Goal: Task Accomplishment & Management: Manage account settings

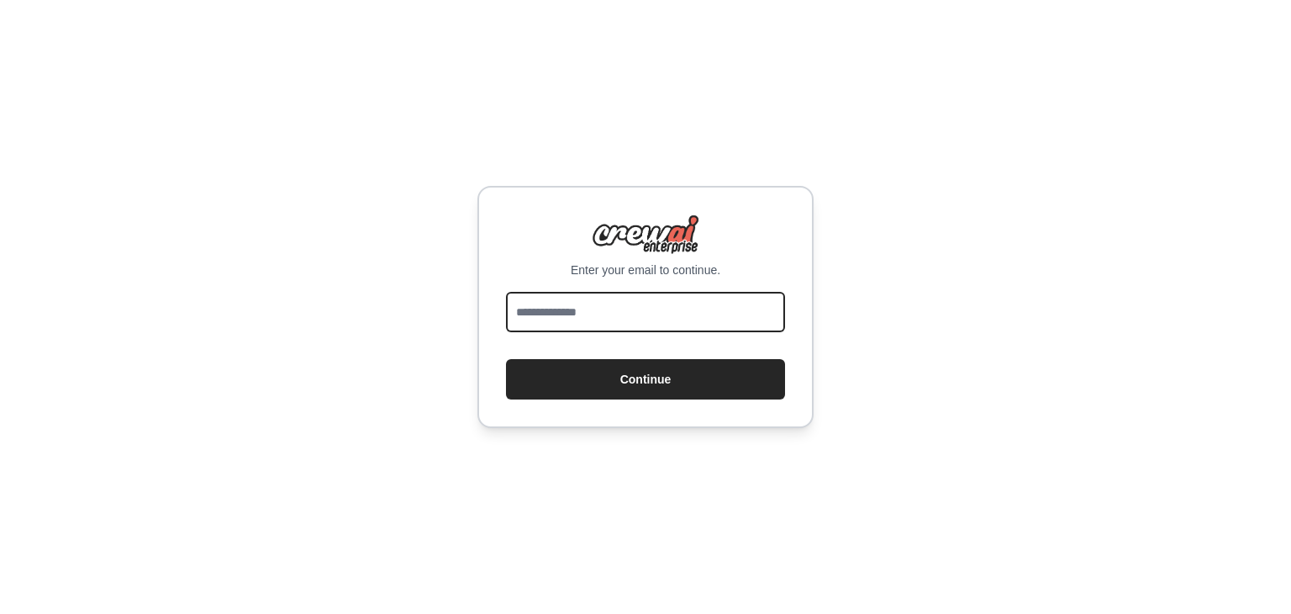
drag, startPoint x: 541, startPoint y: 327, endPoint x: 553, endPoint y: 324, distance: 12.2
click at [541, 327] on input "email" at bounding box center [645, 312] width 279 height 40
type input "**********"
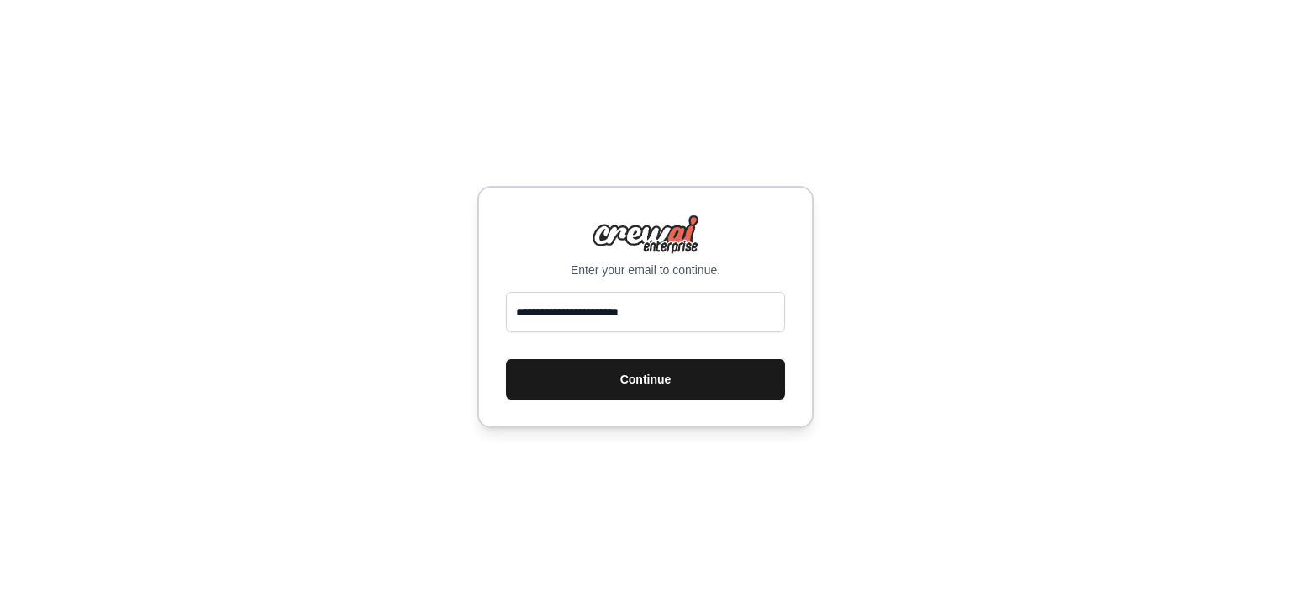
click at [667, 377] on button "Continue" at bounding box center [645, 379] width 279 height 40
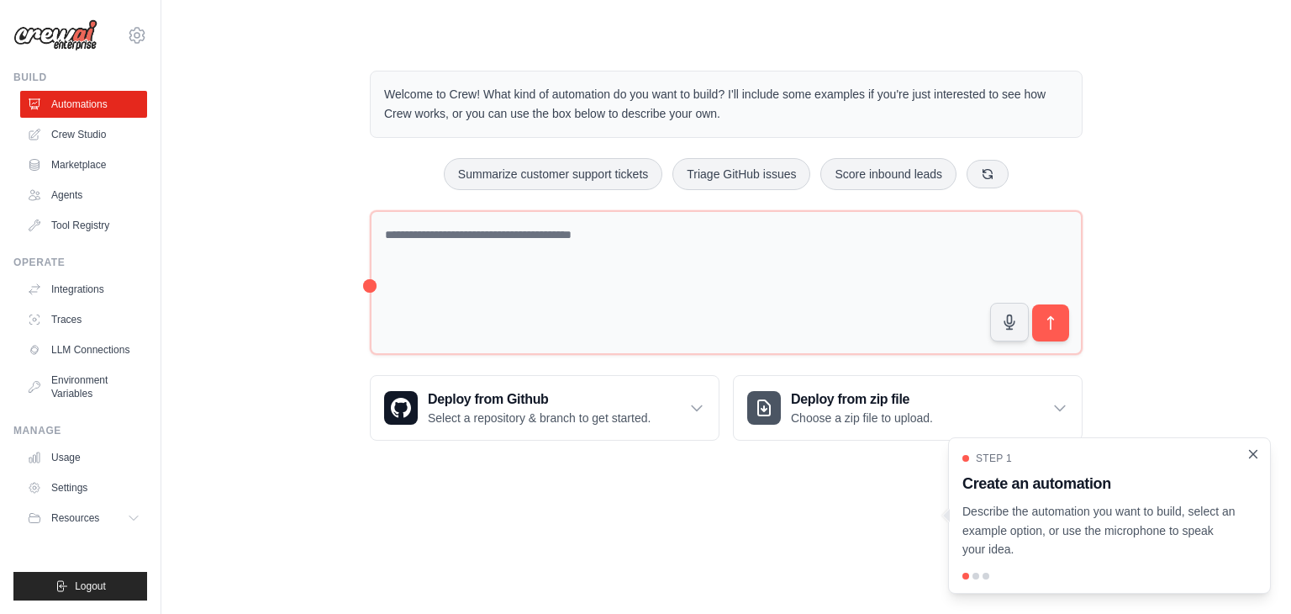
click at [1249, 451] on icon "Close walkthrough" at bounding box center [1253, 453] width 15 height 15
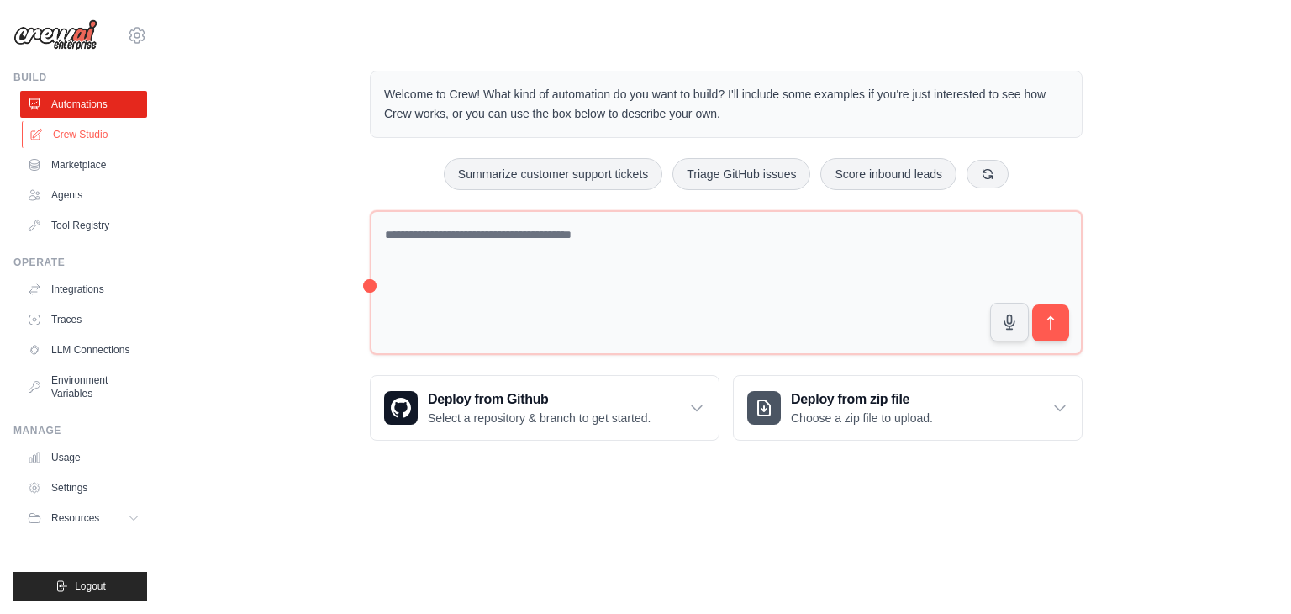
click at [88, 139] on link "Crew Studio" at bounding box center [85, 134] width 127 height 27
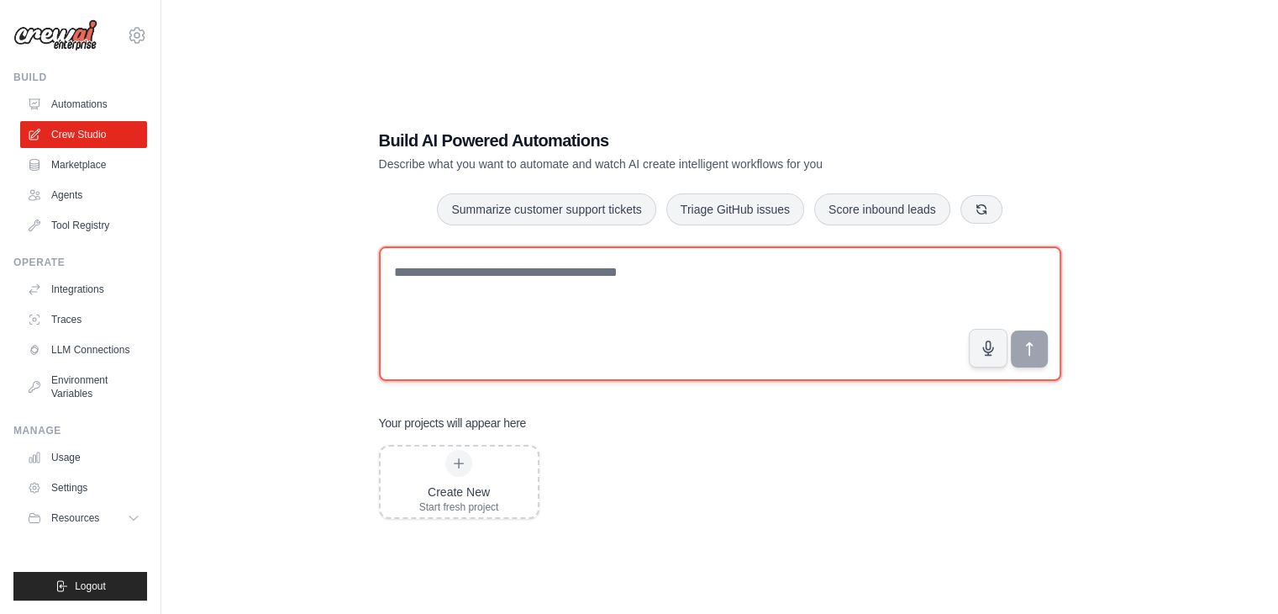
click at [571, 305] on textarea at bounding box center [720, 313] width 683 height 134
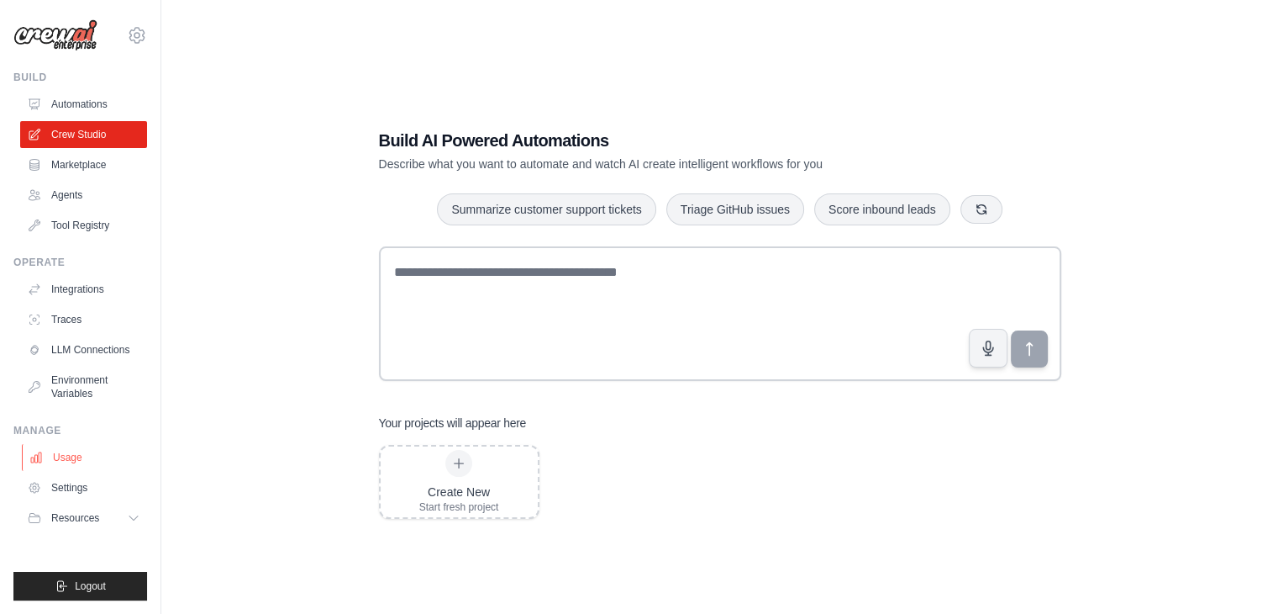
click at [67, 458] on link "Usage" at bounding box center [85, 457] width 127 height 27
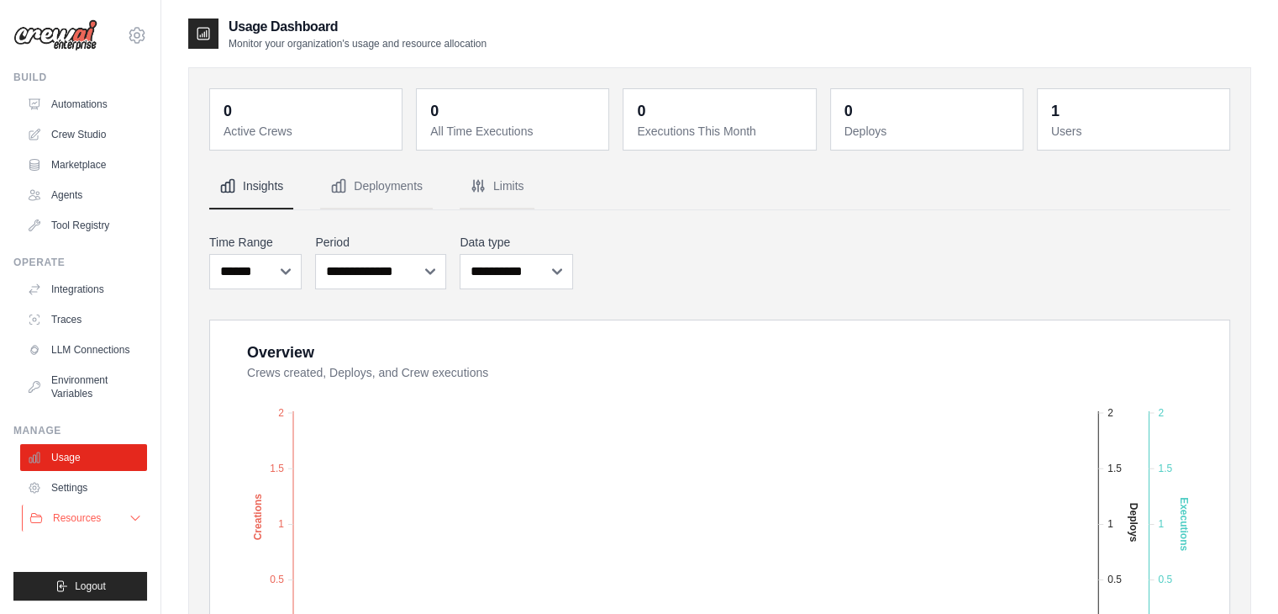
click at [118, 524] on button "Resources" at bounding box center [85, 517] width 127 height 27
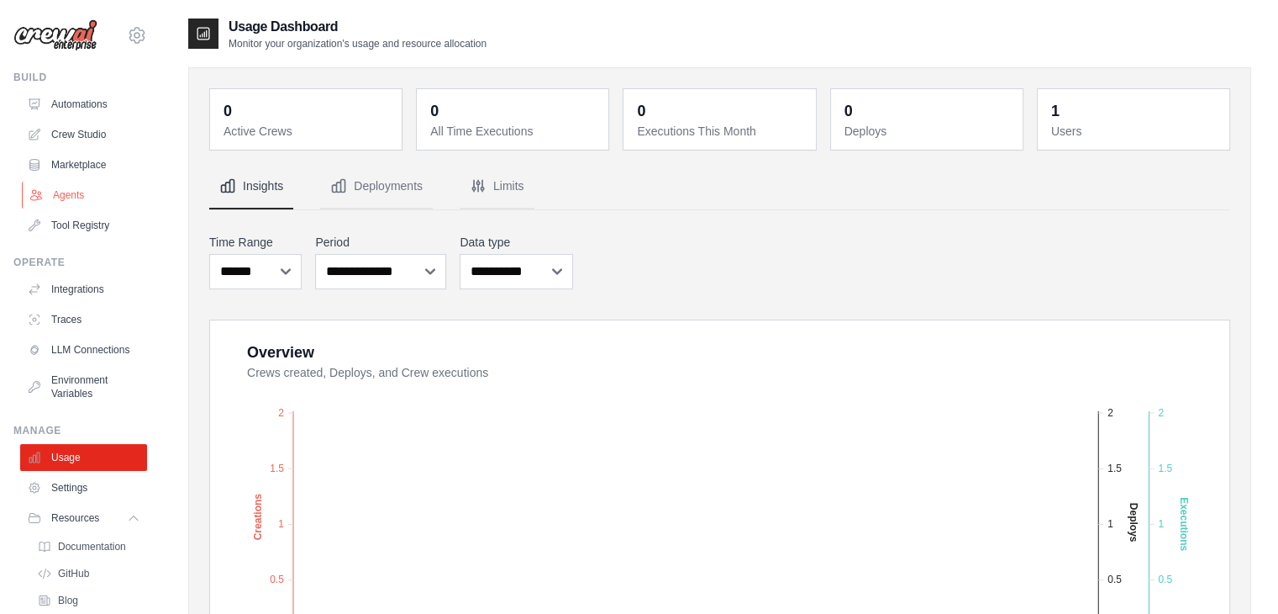
click at [84, 199] on link "Agents" at bounding box center [85, 195] width 127 height 27
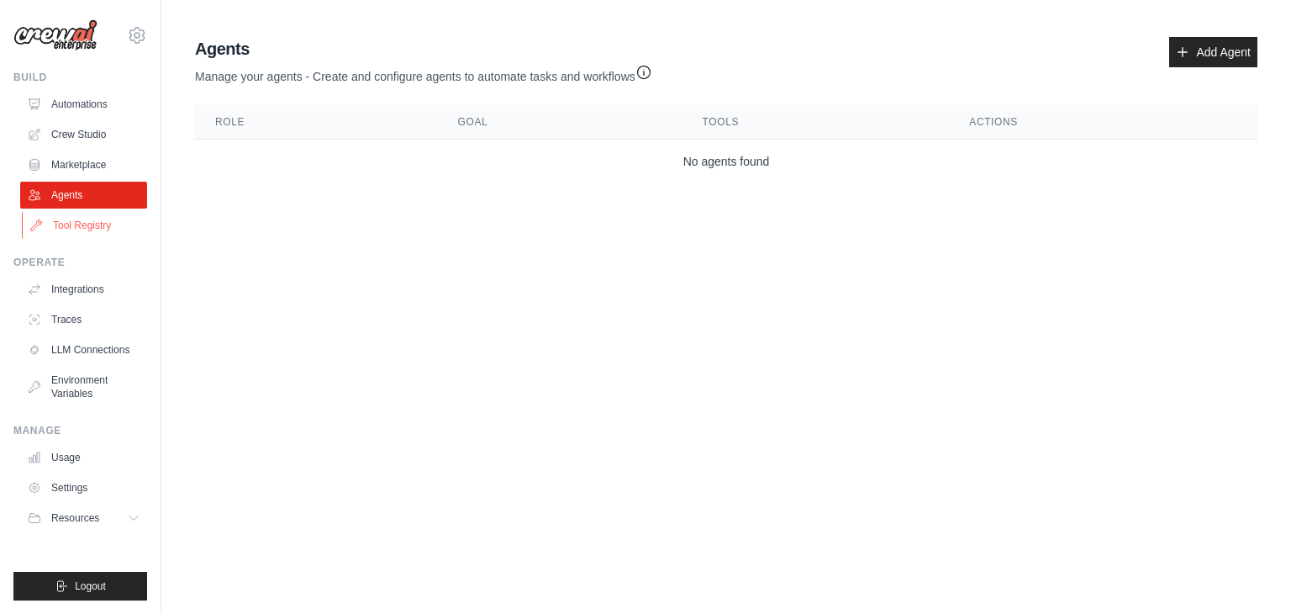
click at [93, 229] on link "Tool Registry" at bounding box center [85, 225] width 127 height 27
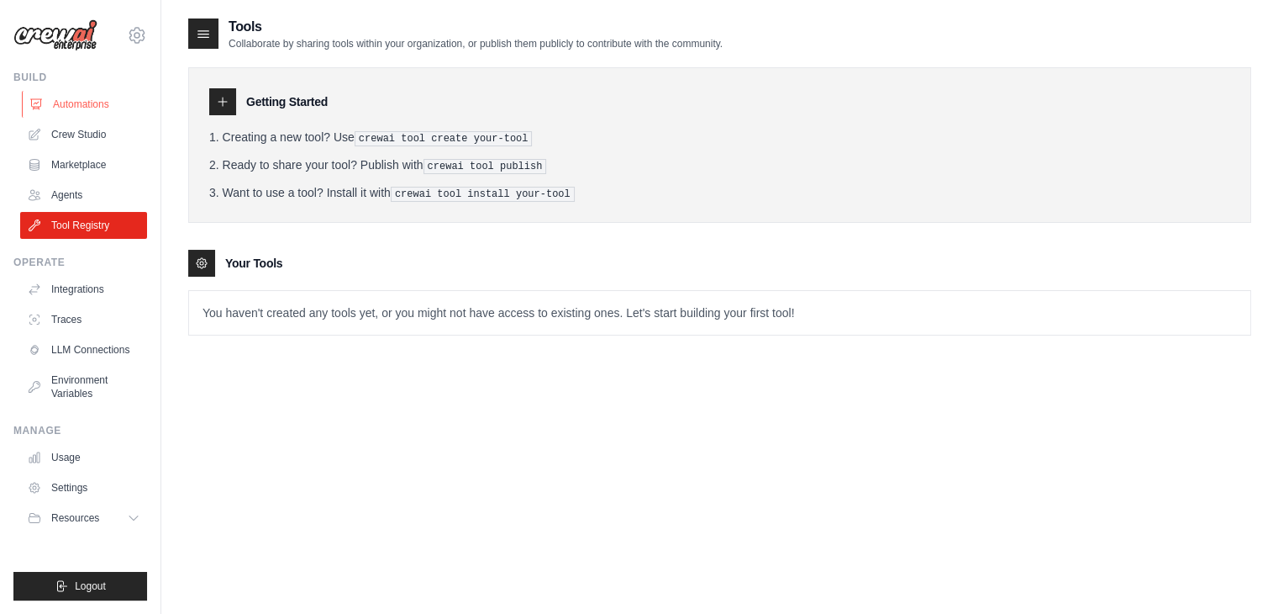
click at [87, 105] on link "Automations" at bounding box center [85, 104] width 127 height 27
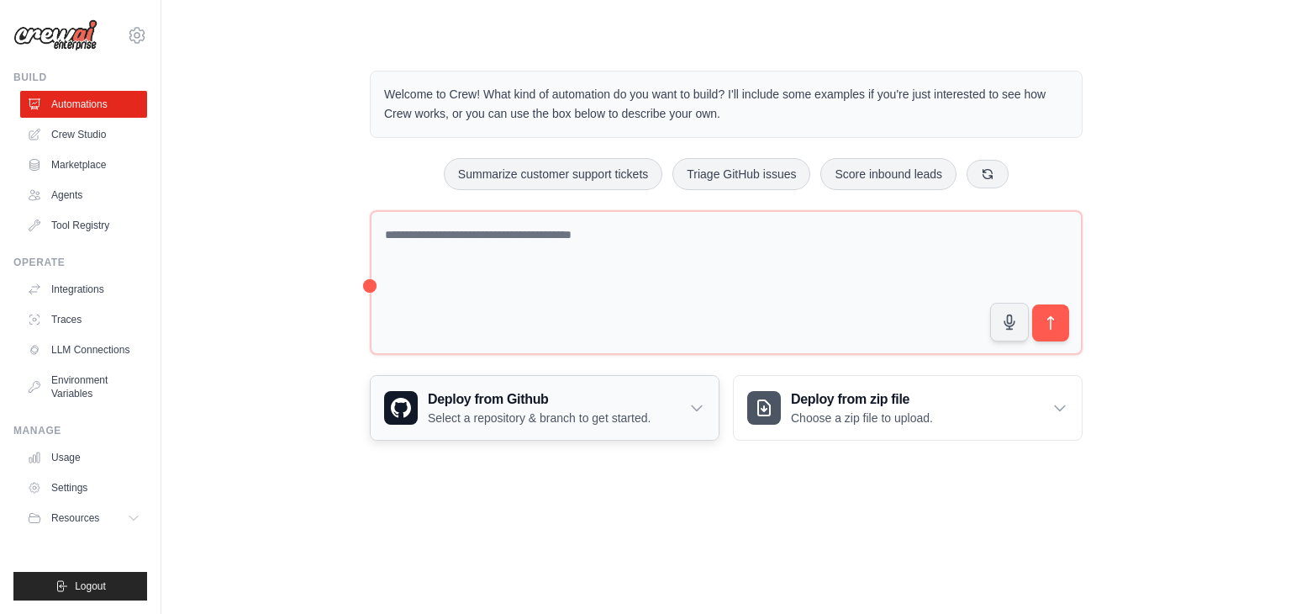
click at [696, 401] on icon at bounding box center [696, 407] width 17 height 17
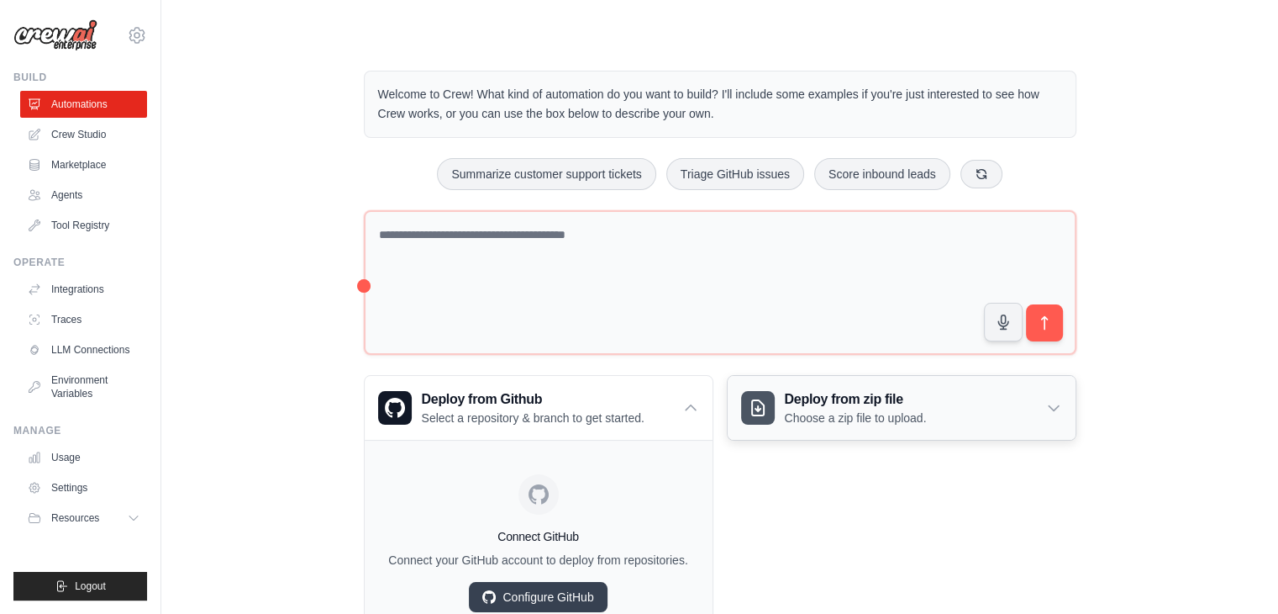
click at [1046, 403] on icon at bounding box center [1054, 407] width 17 height 17
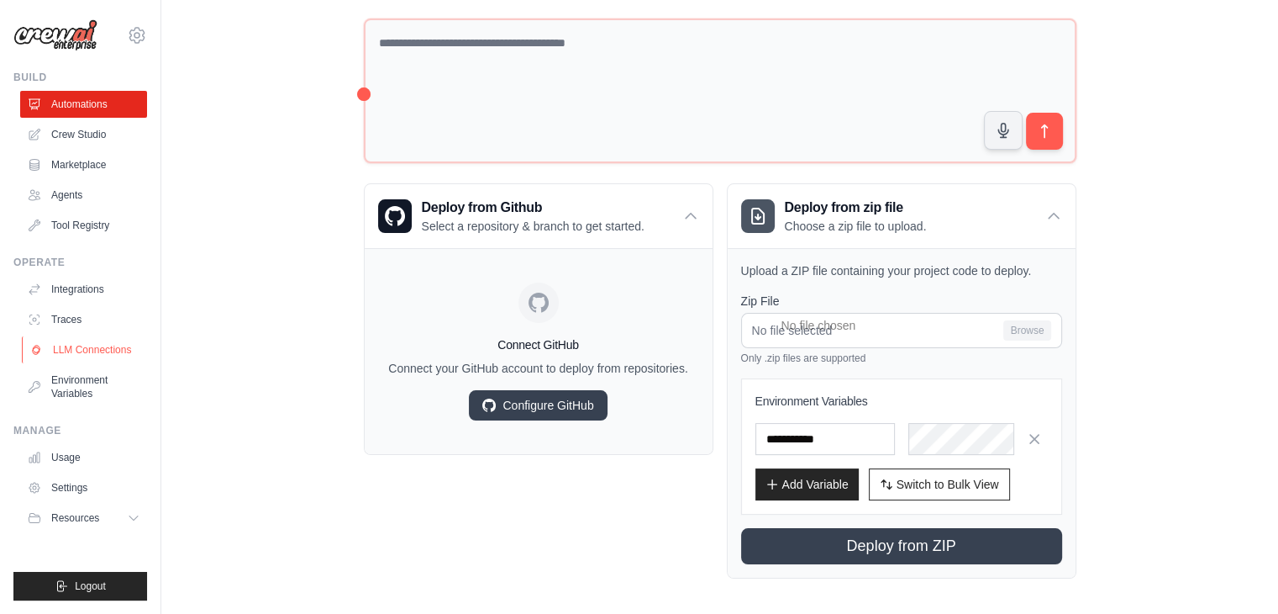
scroll to position [197, 0]
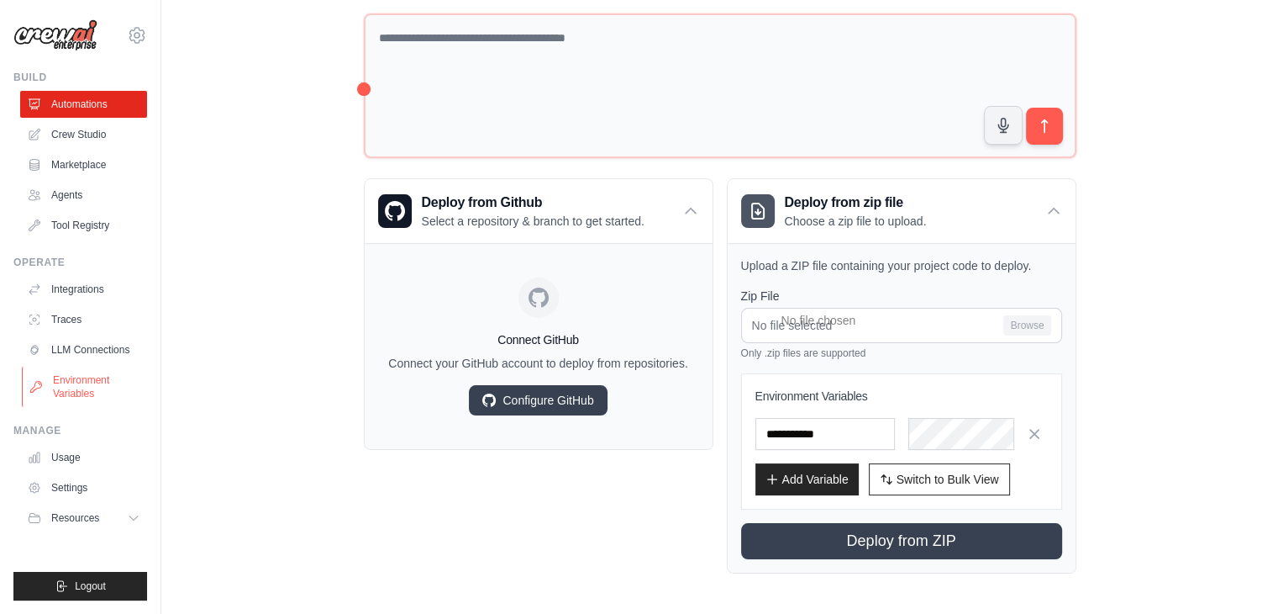
click at [72, 385] on link "Environment Variables" at bounding box center [85, 386] width 127 height 40
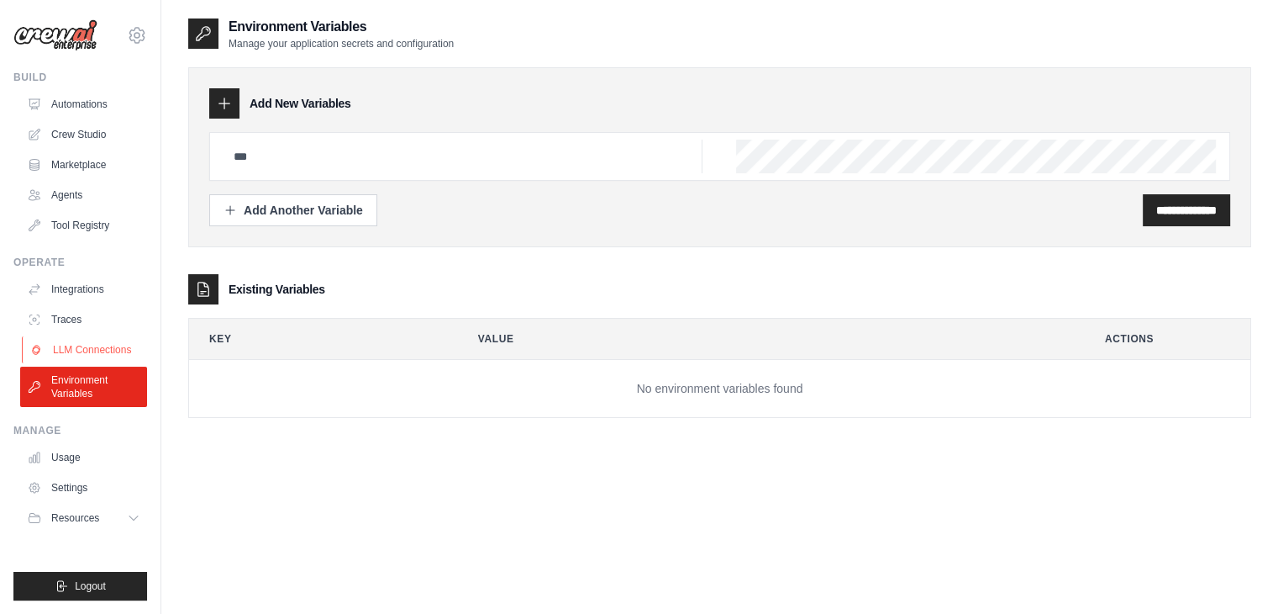
click at [108, 355] on link "LLM Connections" at bounding box center [85, 349] width 127 height 27
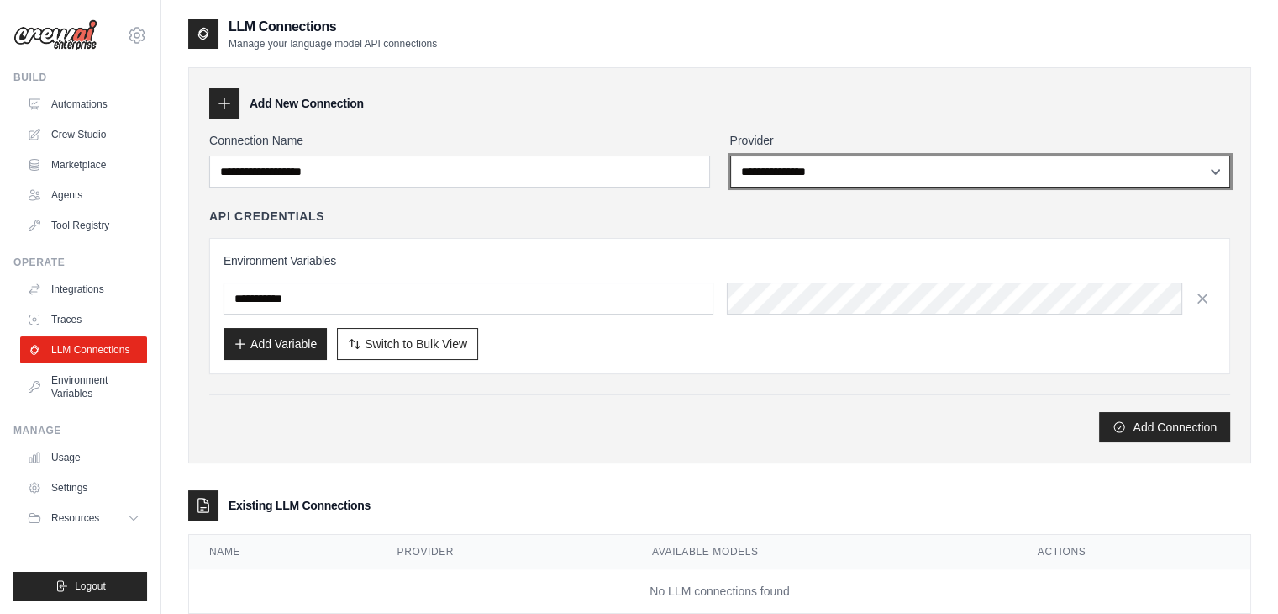
click at [941, 163] on select "**********" at bounding box center [980, 171] width 501 height 32
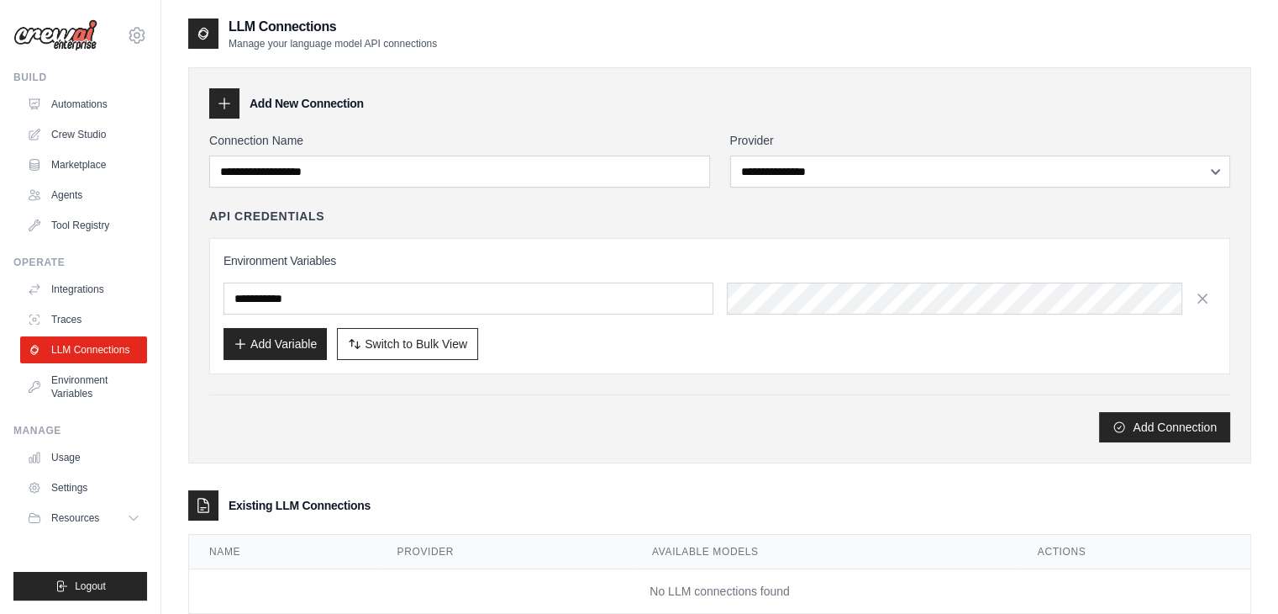
click at [430, 408] on div "Add Connection" at bounding box center [719, 418] width 1021 height 48
click at [72, 317] on link "Traces" at bounding box center [85, 319] width 127 height 27
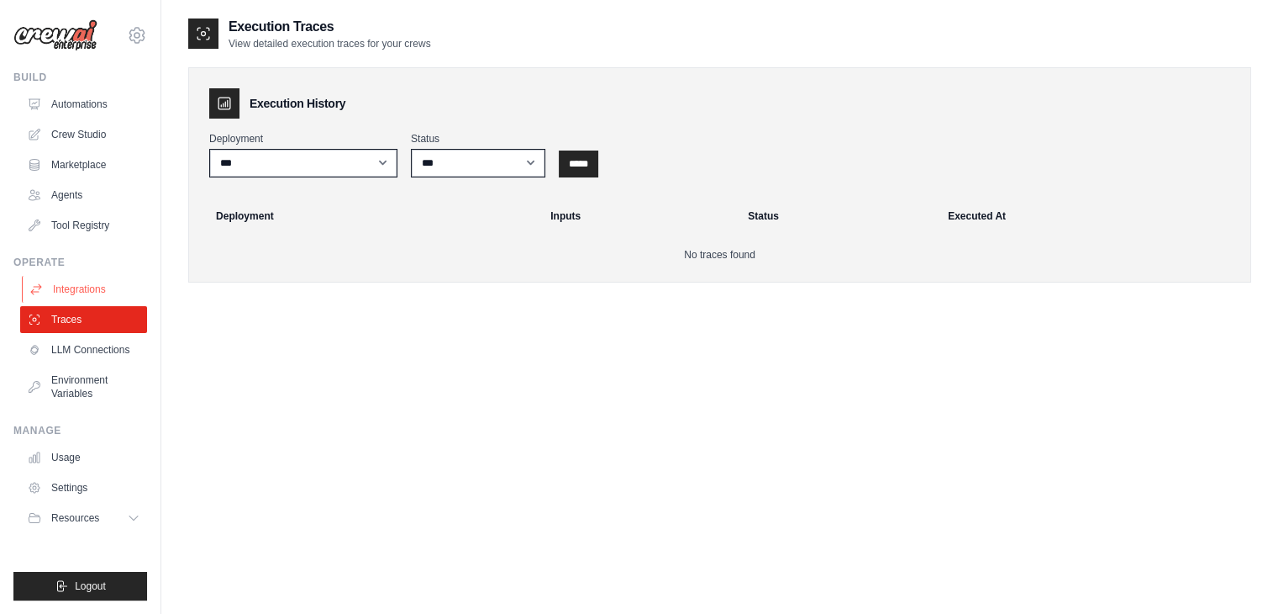
click at [87, 285] on link "Integrations" at bounding box center [85, 289] width 127 height 27
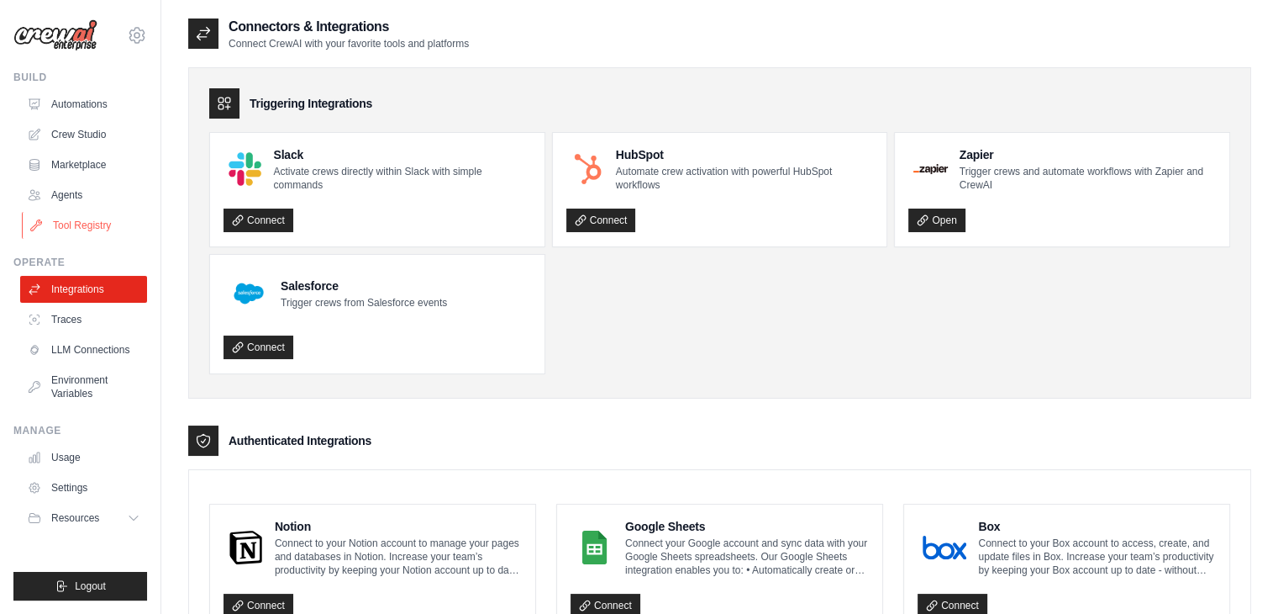
click at [75, 226] on link "Tool Registry" at bounding box center [85, 225] width 127 height 27
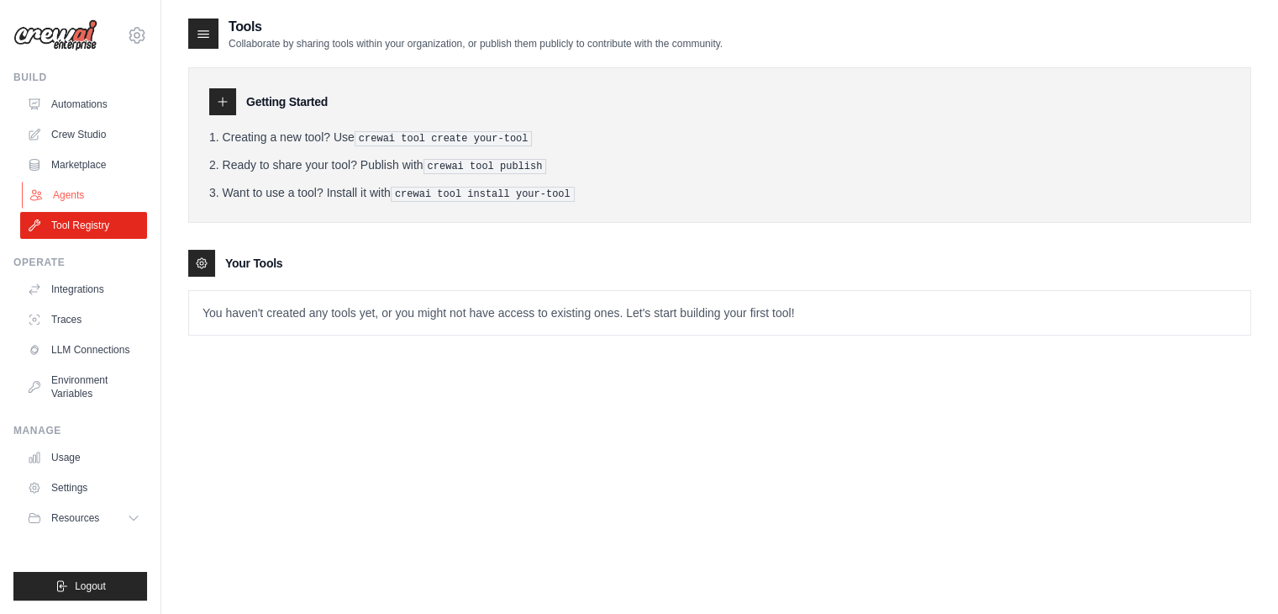
click at [73, 199] on link "Agents" at bounding box center [85, 195] width 127 height 27
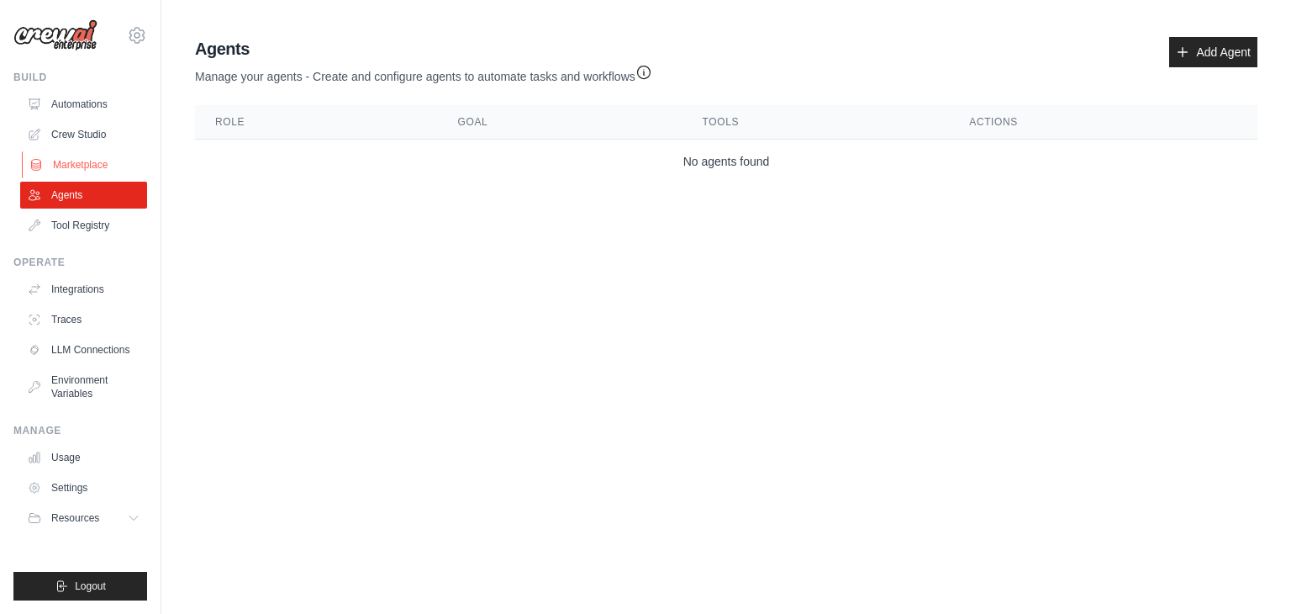
click at [74, 155] on link "Marketplace" at bounding box center [85, 164] width 127 height 27
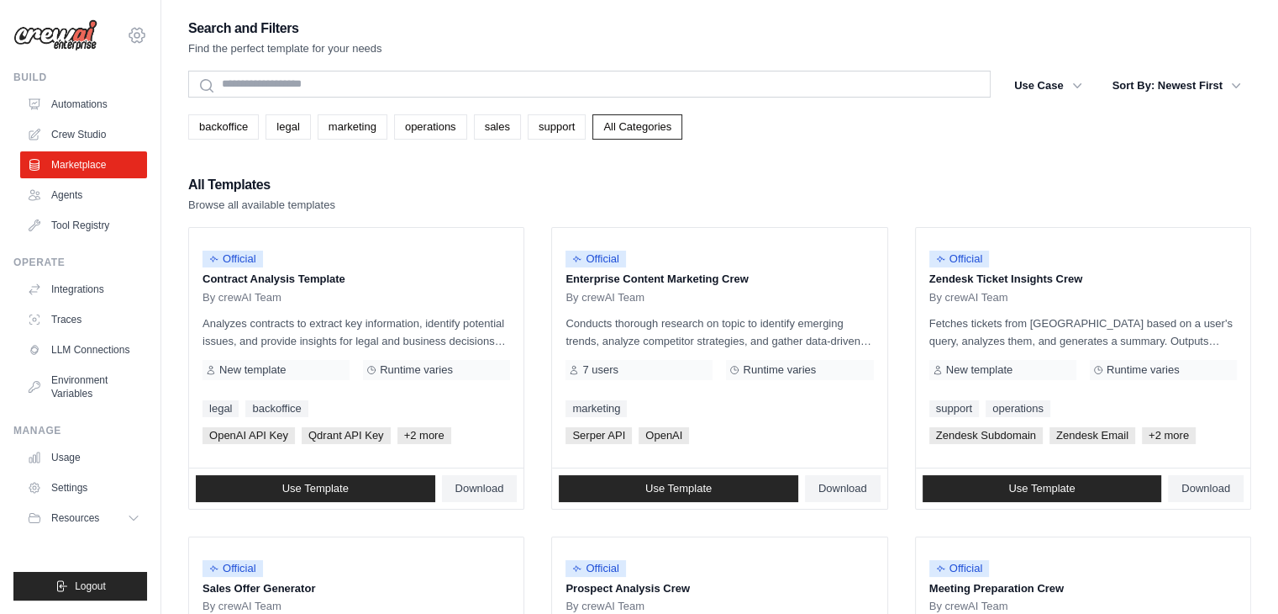
click at [134, 38] on icon at bounding box center [137, 35] width 20 height 20
click at [115, 119] on link "Settings" at bounding box center [137, 113] width 148 height 30
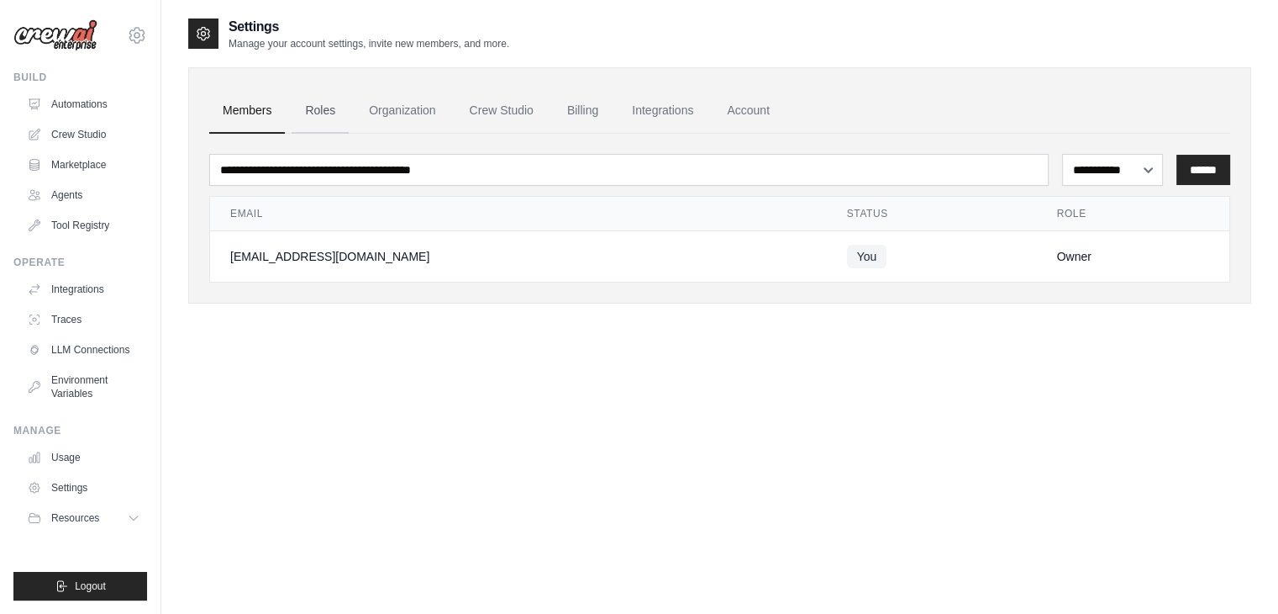
click at [326, 112] on link "Roles" at bounding box center [320, 110] width 57 height 45
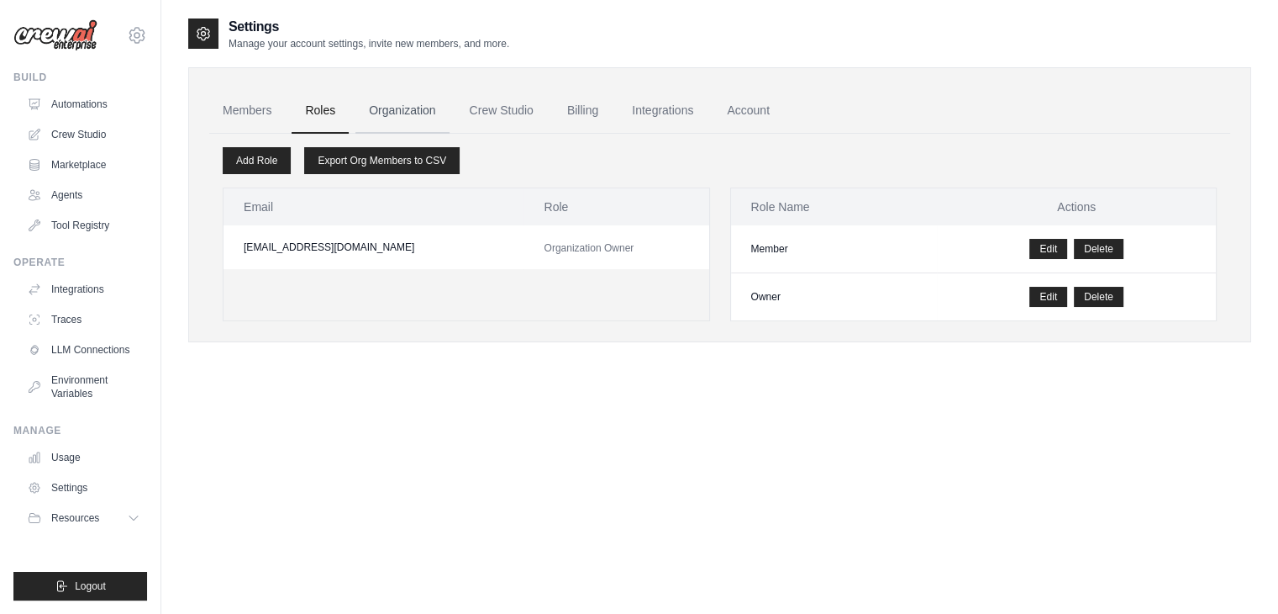
click at [407, 112] on link "Organization" at bounding box center [402, 110] width 93 height 45
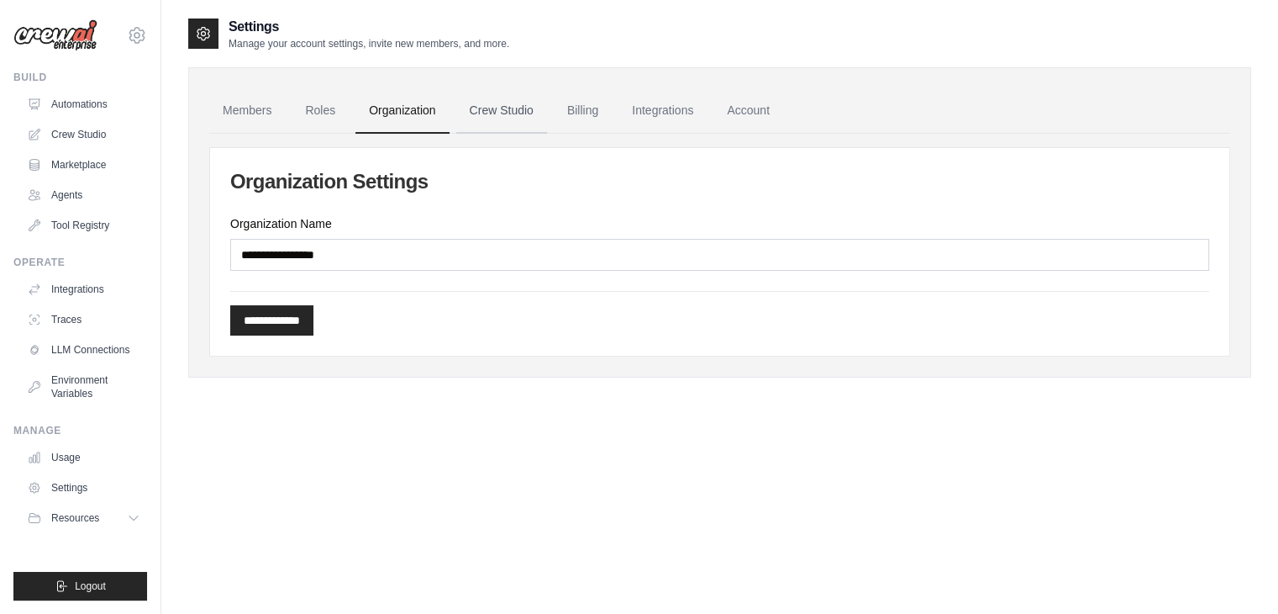
click at [493, 115] on link "Crew Studio" at bounding box center [501, 110] width 91 height 45
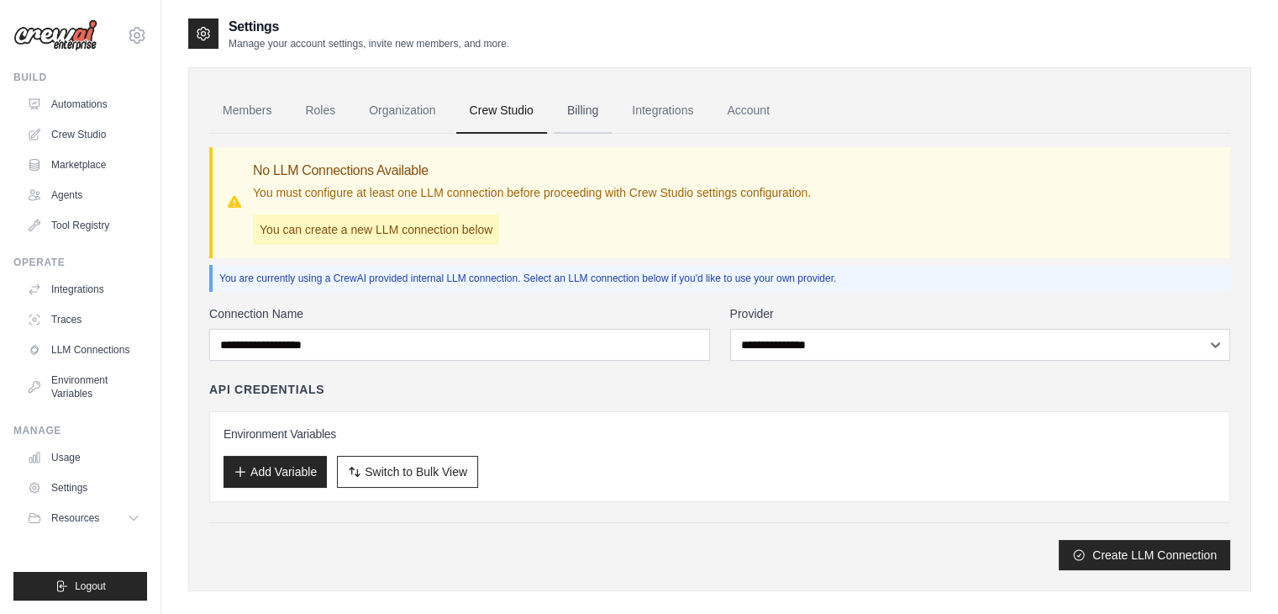
click at [569, 105] on link "Billing" at bounding box center [583, 110] width 58 height 45
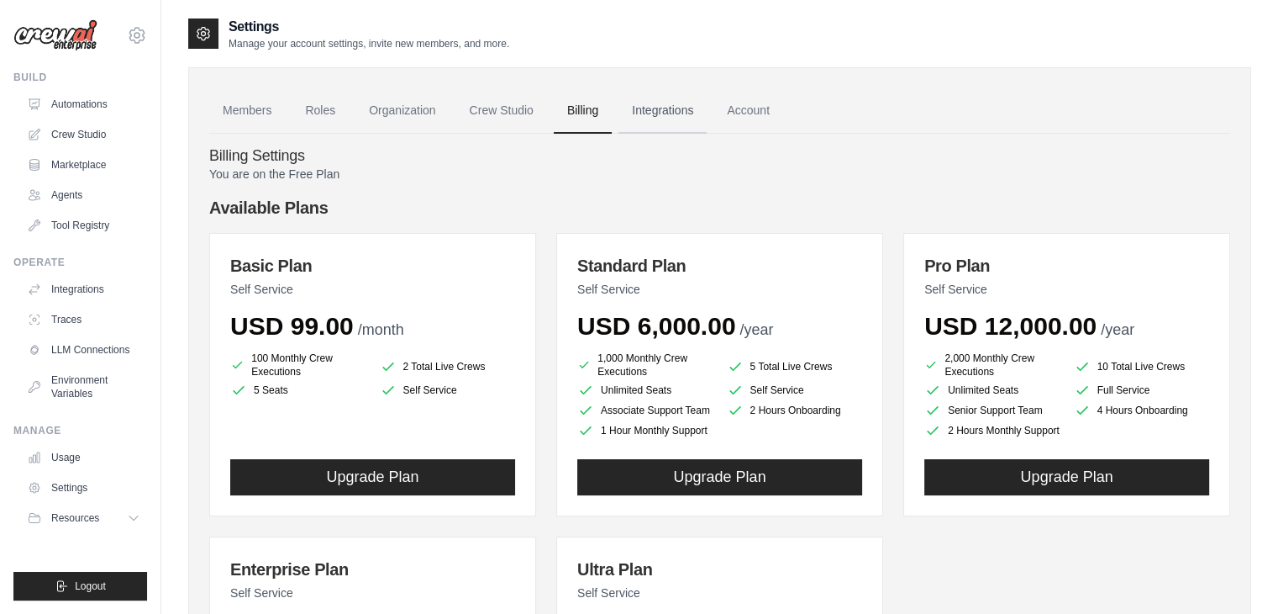
click at [660, 107] on link "Integrations" at bounding box center [663, 110] width 88 height 45
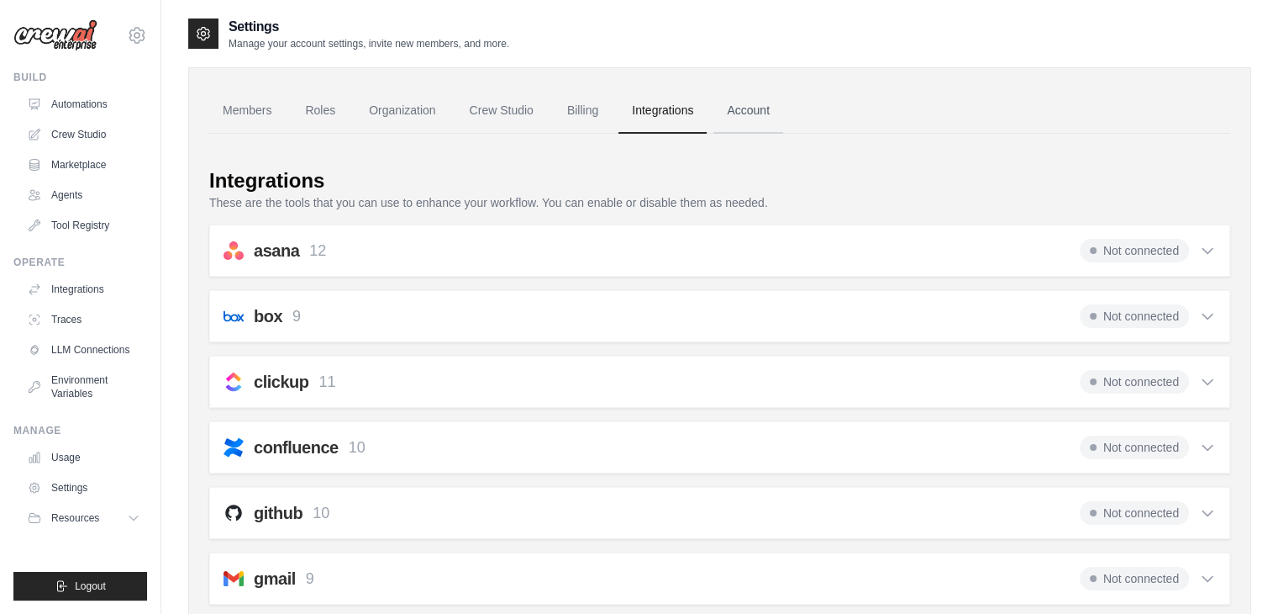
click at [749, 113] on link "Account" at bounding box center [749, 110] width 70 height 45
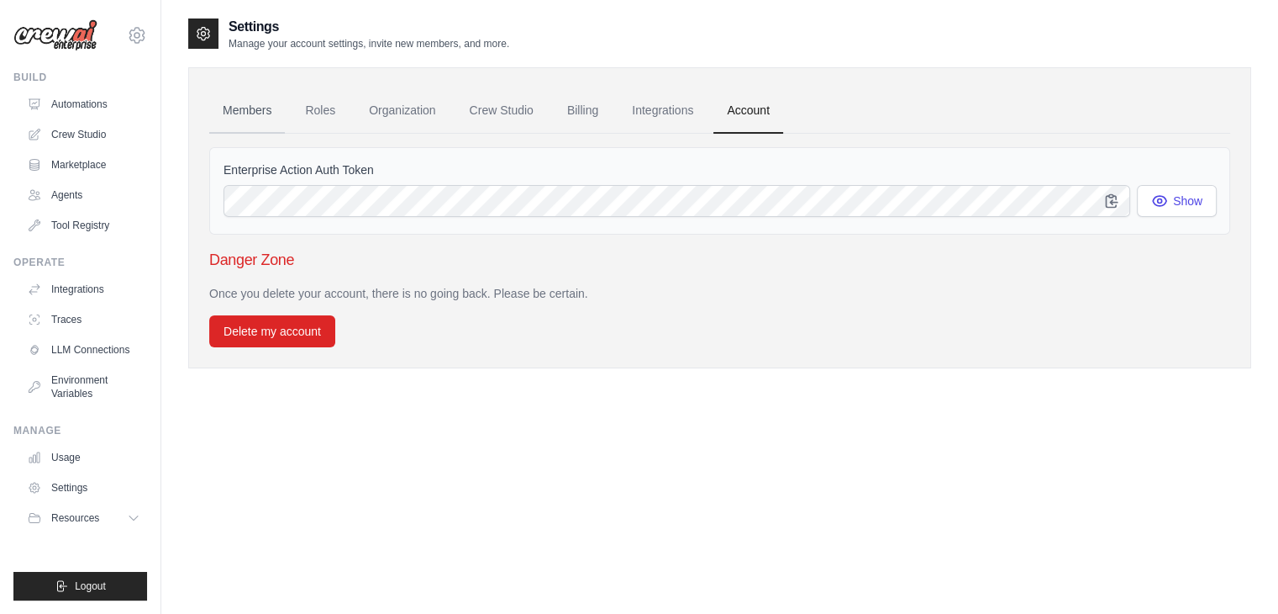
click at [262, 115] on link "Members" at bounding box center [247, 110] width 76 height 45
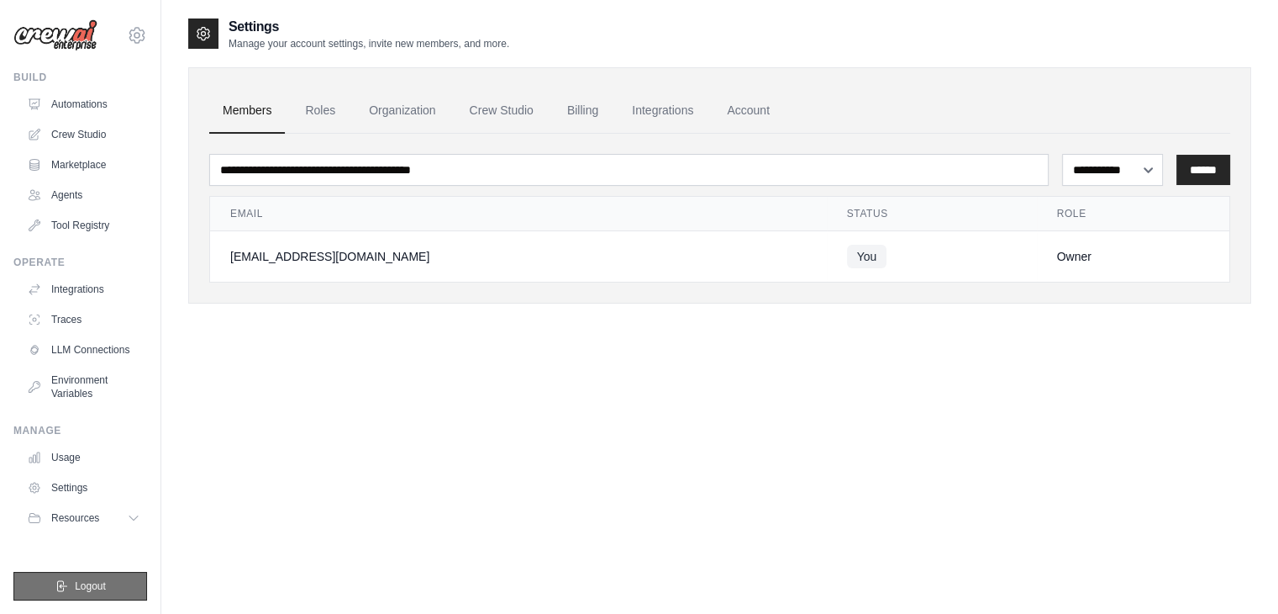
click at [94, 588] on span "Logout" at bounding box center [90, 585] width 31 height 13
